Goal: Use online tool/utility: Use online tool/utility

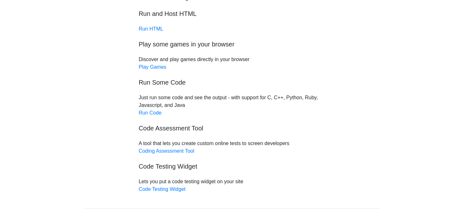
scroll to position [72, 0]
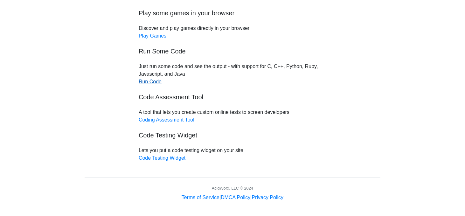
click at [150, 83] on link "Run Code" at bounding box center [150, 81] width 23 height 5
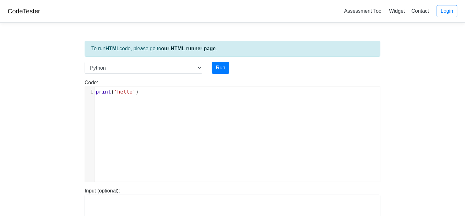
scroll to position [2, 0]
type textarea "print('hello')"
drag, startPoint x: 145, startPoint y: 93, endPoint x: 92, endPoint y: 92, distance: 52.8
click at [95, 92] on div "1 print ( 'hello' )" at bounding box center [240, 92] width 291 height 8
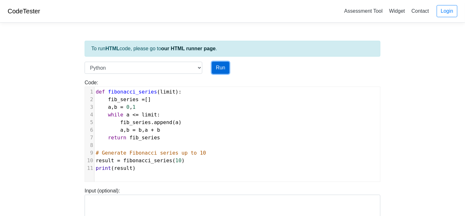
click at [219, 65] on button "Run" at bounding box center [221, 68] width 18 height 12
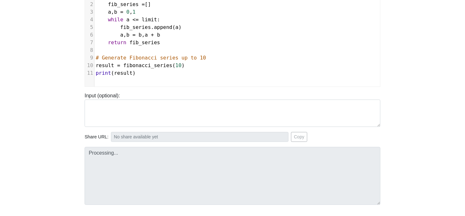
scroll to position [96, 0]
type input "[URL][DOMAIN_NAME]"
type textarea "Stdout: [0, 1, 1, 2, 3, 5, 8]"
